Goal: Task Accomplishment & Management: Use online tool/utility

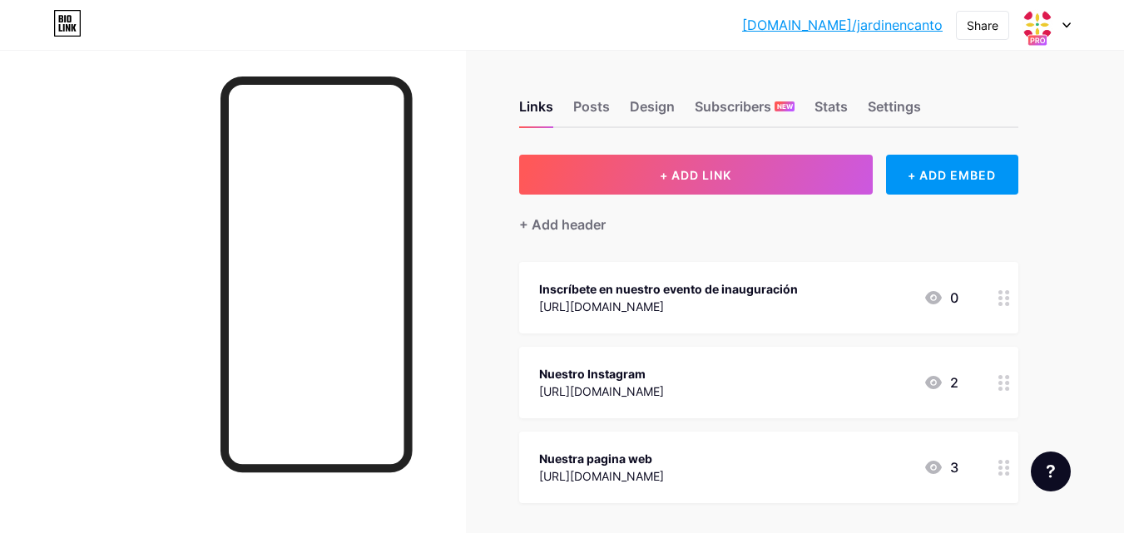
scroll to position [83, 0]
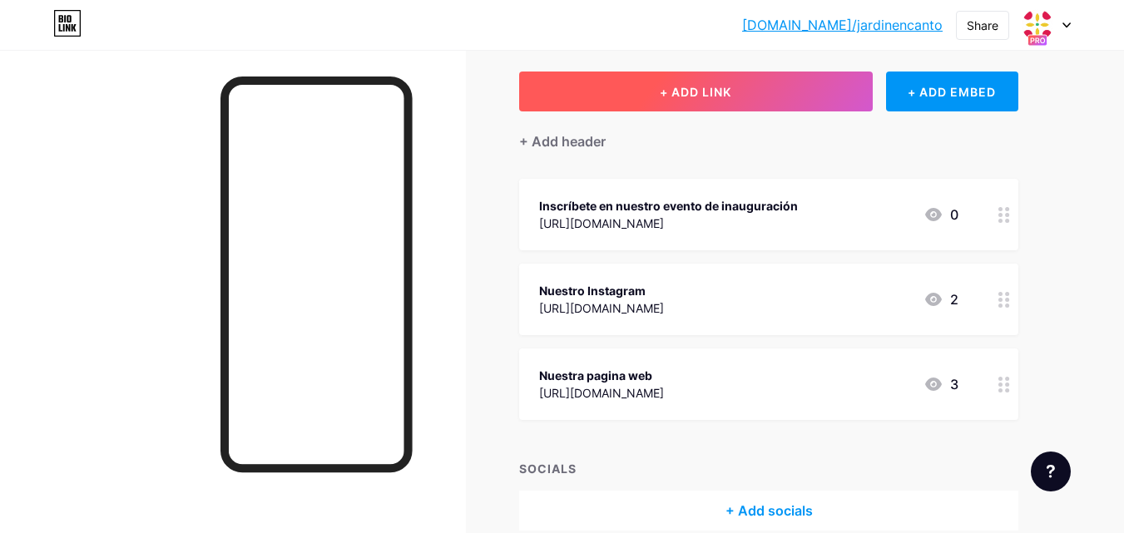
click at [727, 87] on span "+ ADD LINK" at bounding box center [696, 92] width 72 height 14
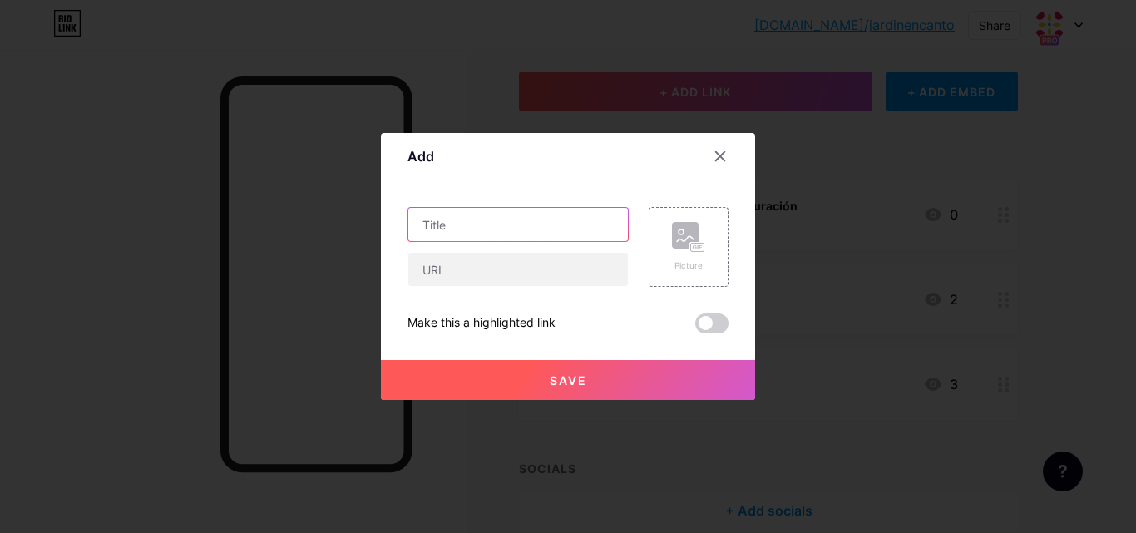
click at [484, 227] on input "text" at bounding box center [518, 224] width 220 height 33
drag, startPoint x: 546, startPoint y: 227, endPoint x: 413, endPoint y: 226, distance: 133.1
click at [413, 226] on input "Contacto gerencia" at bounding box center [518, 224] width 220 height 33
type input "Contacto gerencia"
click at [716, 155] on icon at bounding box center [720, 156] width 9 height 9
